Goal: Task Accomplishment & Management: Manage account settings

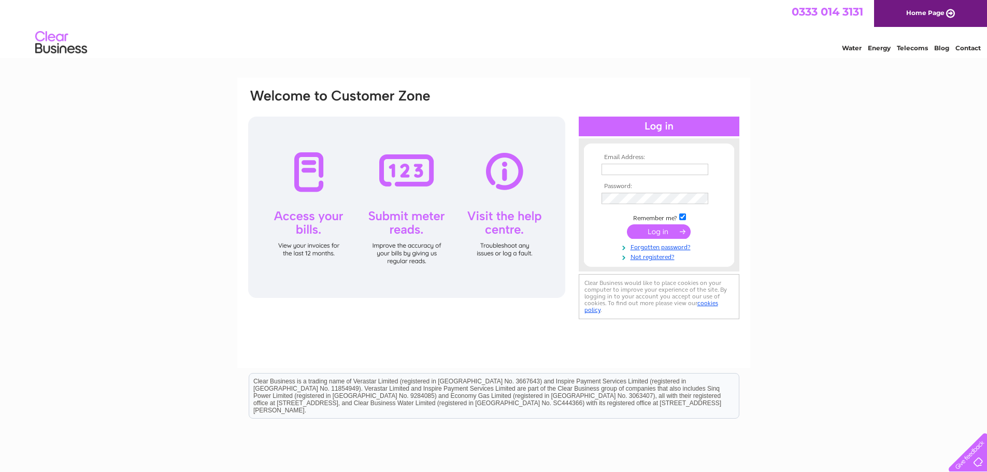
type input "info@westonsmartrepair.co.uk"
click at [651, 235] on input "submit" at bounding box center [659, 231] width 64 height 15
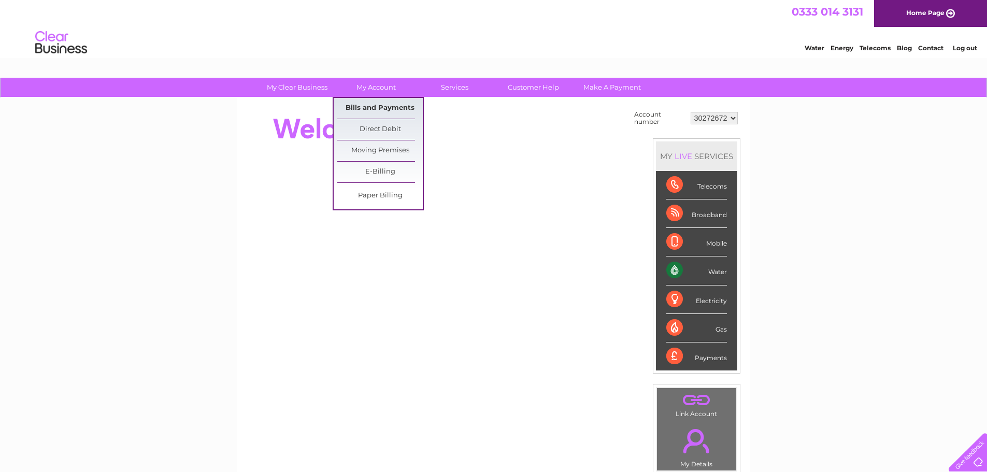
click at [375, 103] on link "Bills and Payments" at bounding box center [379, 108] width 85 height 21
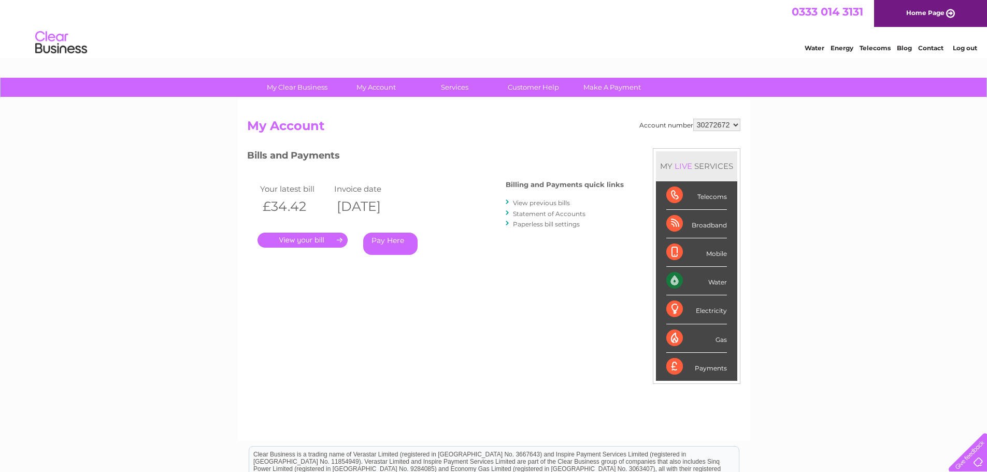
click at [319, 241] on link "." at bounding box center [303, 240] width 90 height 15
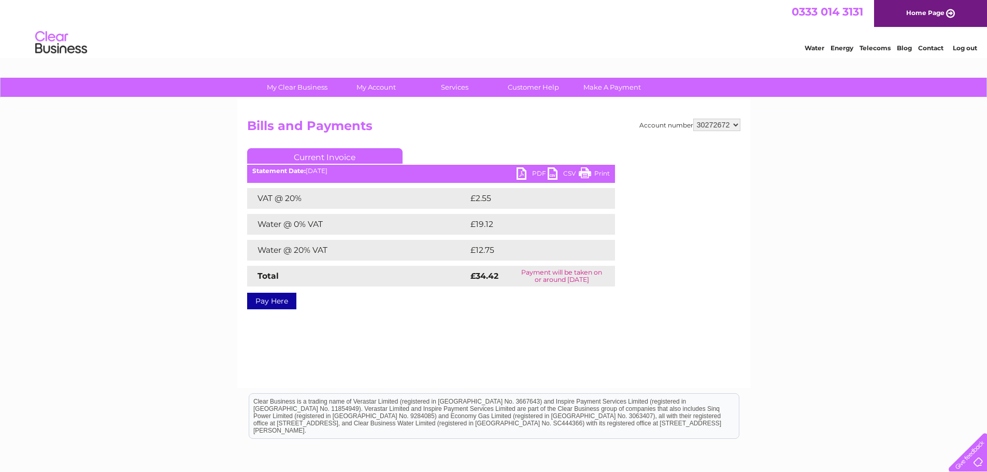
click at [524, 173] on link "PDF" at bounding box center [532, 174] width 31 height 15
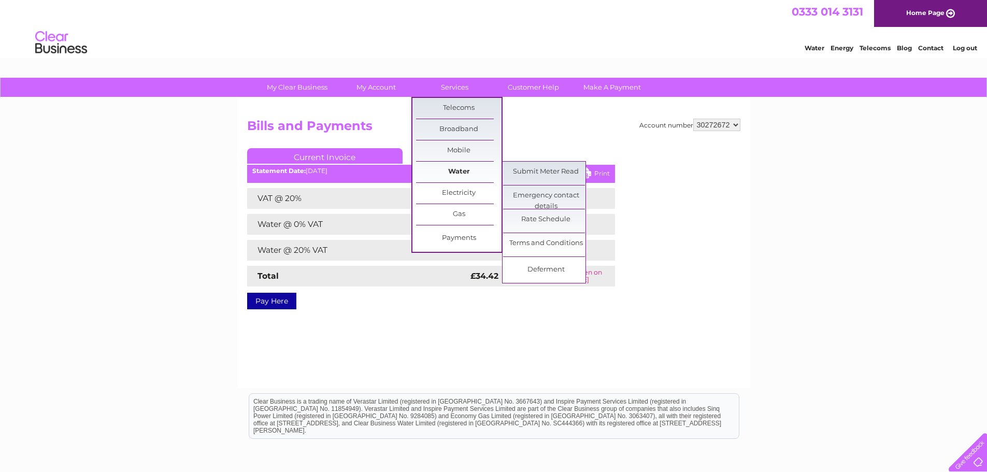
click at [450, 168] on link "Water" at bounding box center [458, 172] width 85 height 21
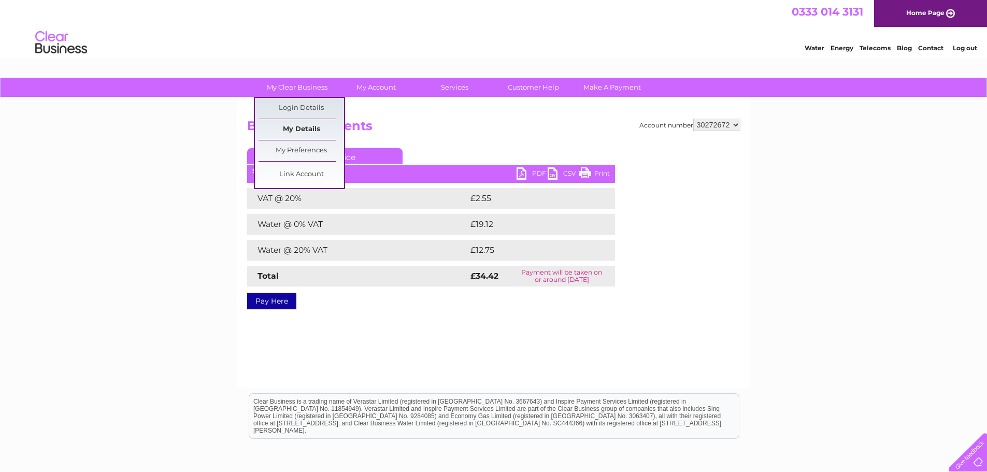
click at [287, 124] on link "My Details" at bounding box center [301, 129] width 85 height 21
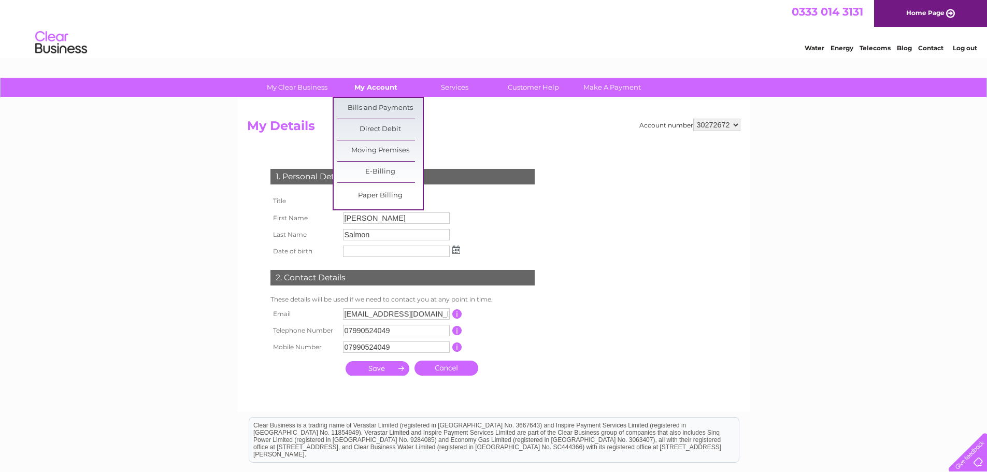
click at [378, 83] on link "My Account" at bounding box center [375, 87] width 85 height 19
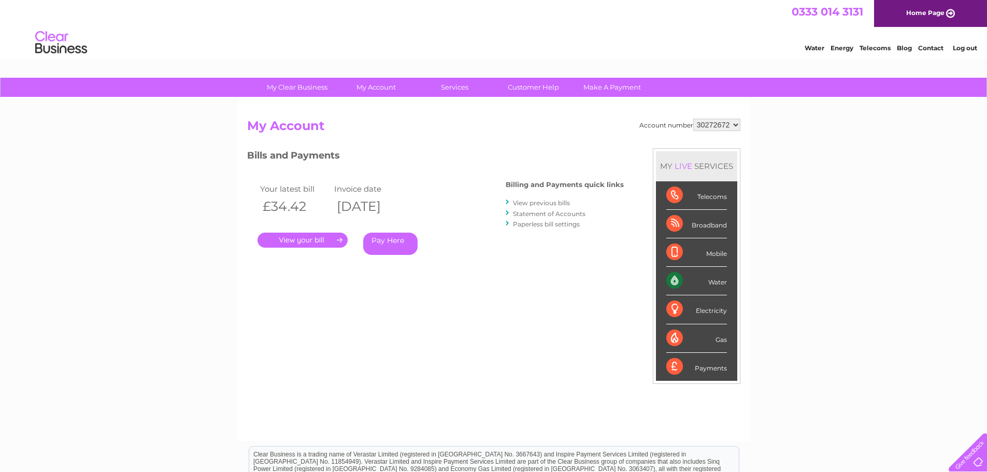
click at [714, 283] on div "Water" at bounding box center [696, 281] width 61 height 28
click at [672, 278] on div "Water" at bounding box center [696, 281] width 61 height 28
click at [527, 88] on link "Customer Help" at bounding box center [533, 87] width 85 height 19
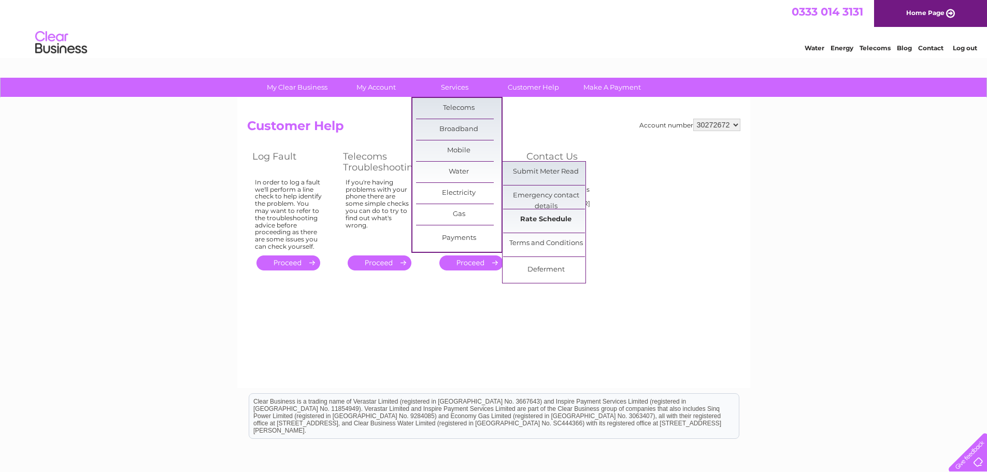
click at [534, 218] on link "Rate Schedule" at bounding box center [545, 219] width 85 height 21
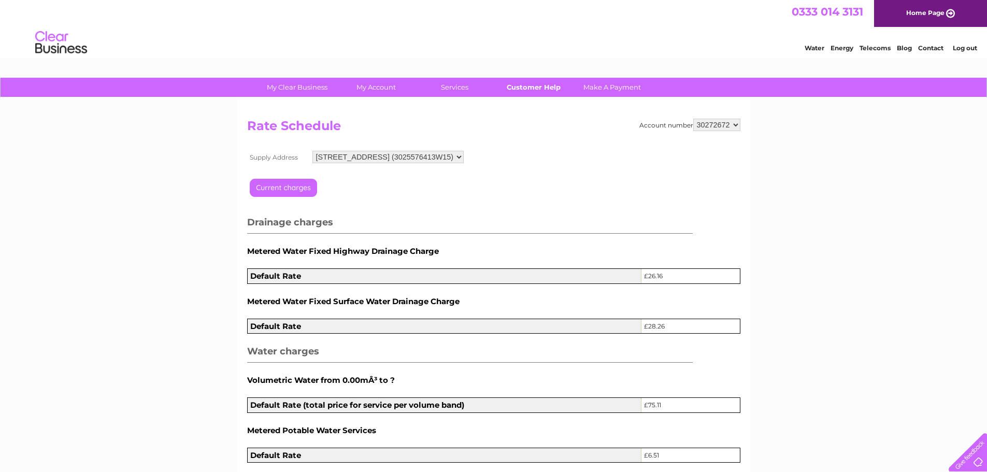
click at [541, 85] on link "Customer Help" at bounding box center [533, 87] width 85 height 19
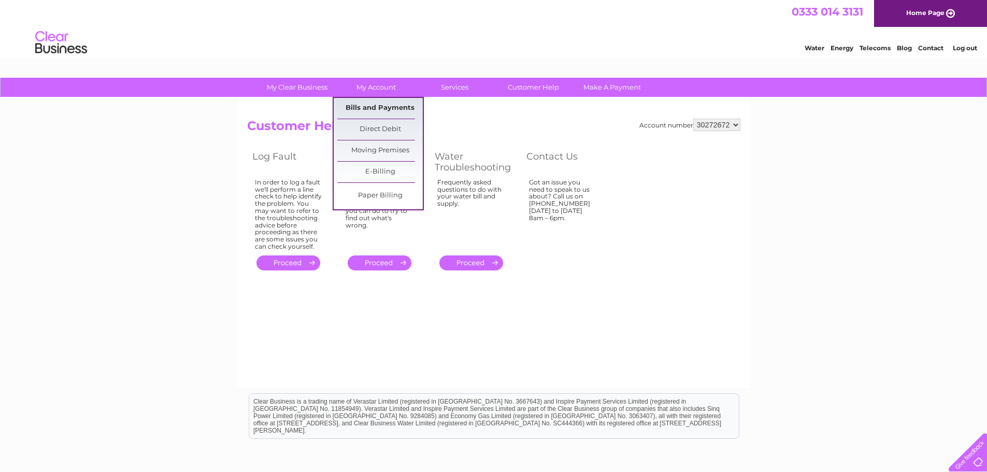
click at [374, 106] on link "Bills and Payments" at bounding box center [379, 108] width 85 height 21
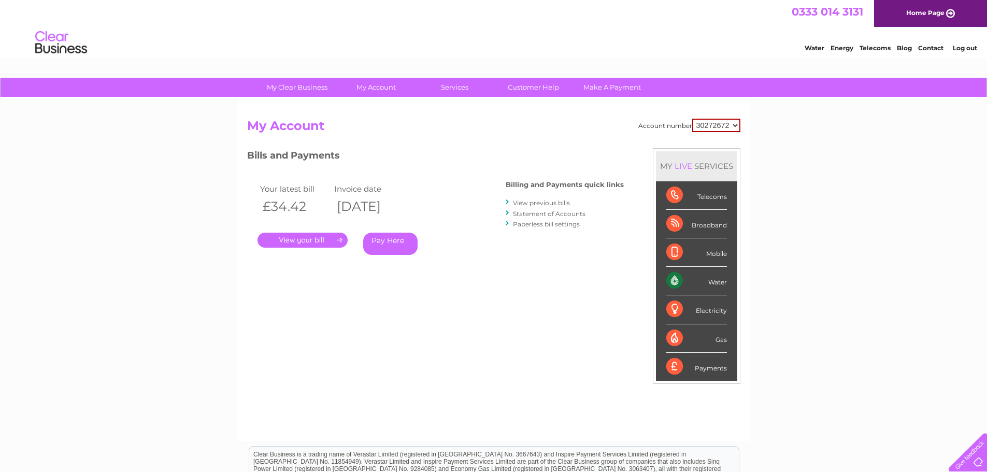
click at [544, 202] on link "View previous bills" at bounding box center [541, 203] width 57 height 8
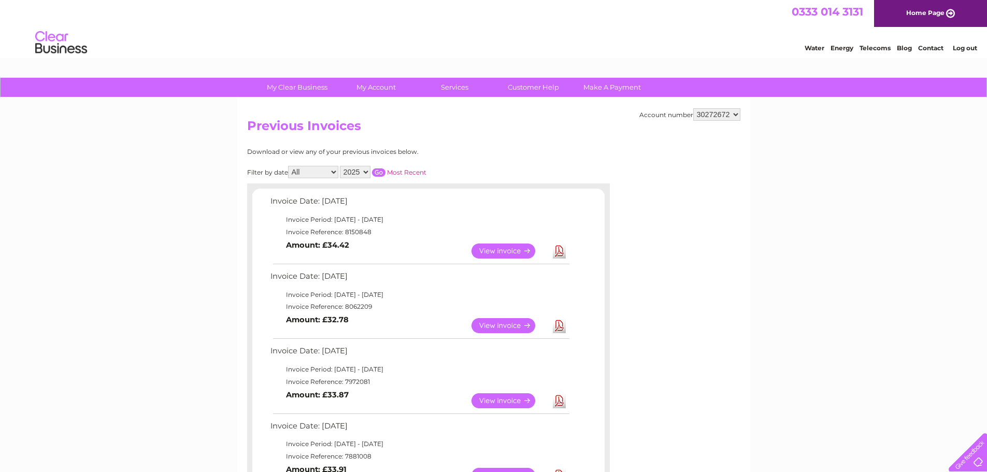
click at [488, 324] on link "View" at bounding box center [510, 325] width 76 height 15
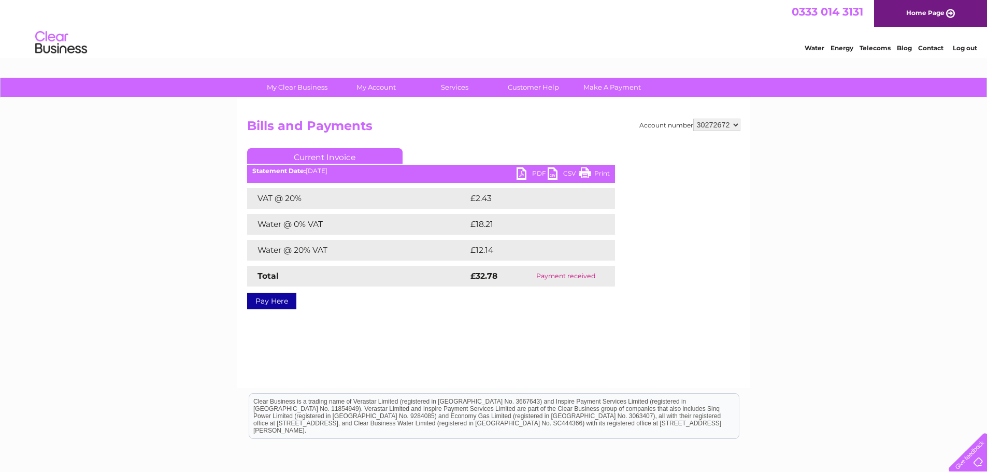
click at [527, 175] on link "PDF" at bounding box center [532, 174] width 31 height 15
